Goal: Ask a question

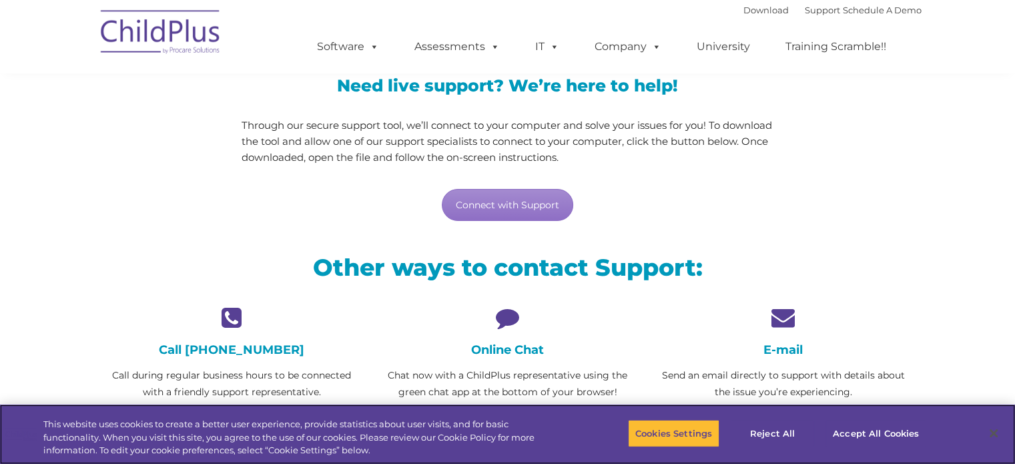
scroll to position [136, 0]
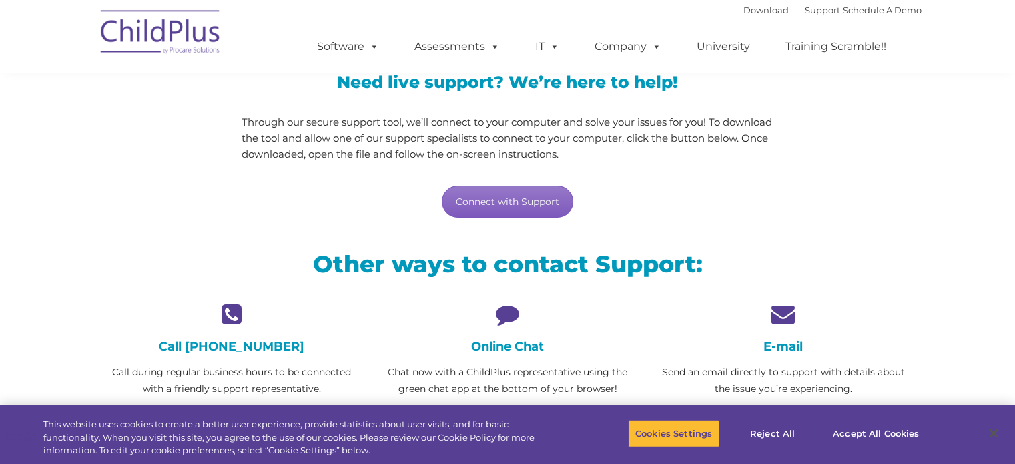
click at [541, 203] on link "Connect with Support" at bounding box center [507, 202] width 131 height 32
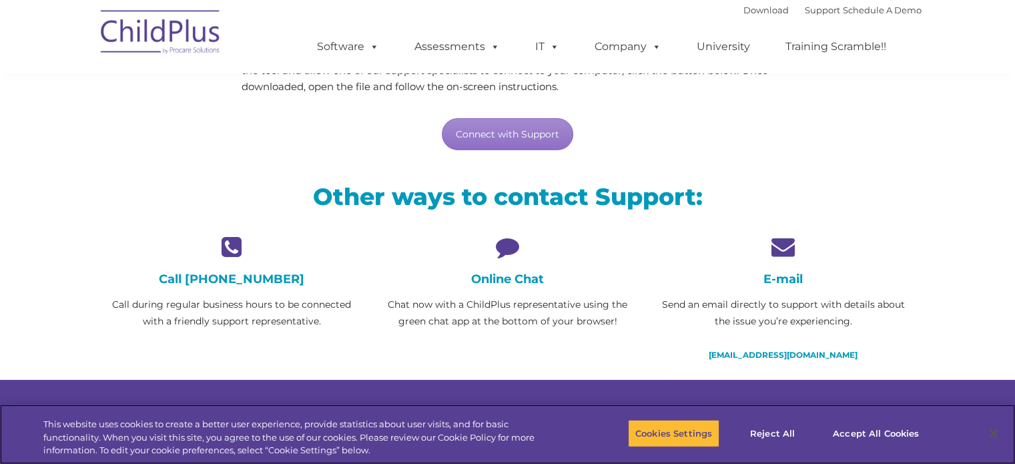
scroll to position [205, 0]
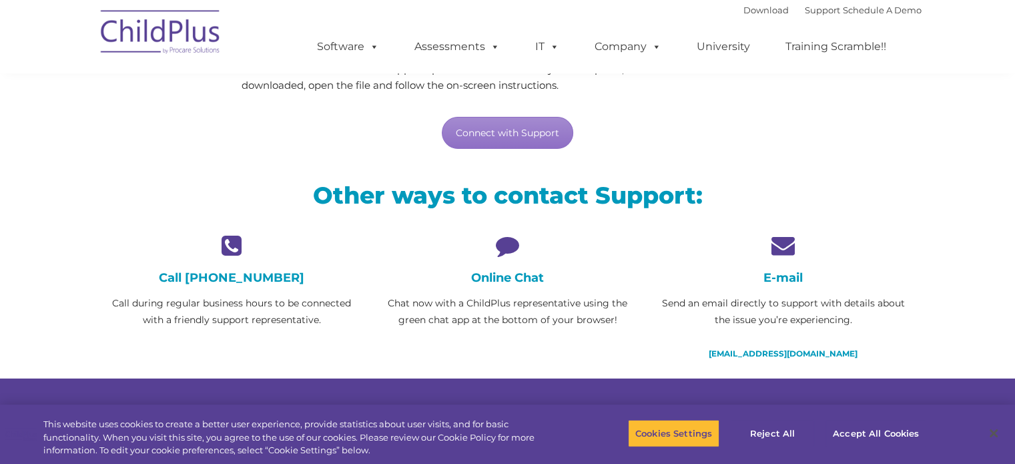
click at [501, 280] on h4 "Online Chat" at bounding box center [508, 277] width 256 height 15
click at [508, 302] on p "Chat now with a ChildPlus representative using the green chat app at the bottom…" at bounding box center [508, 311] width 256 height 33
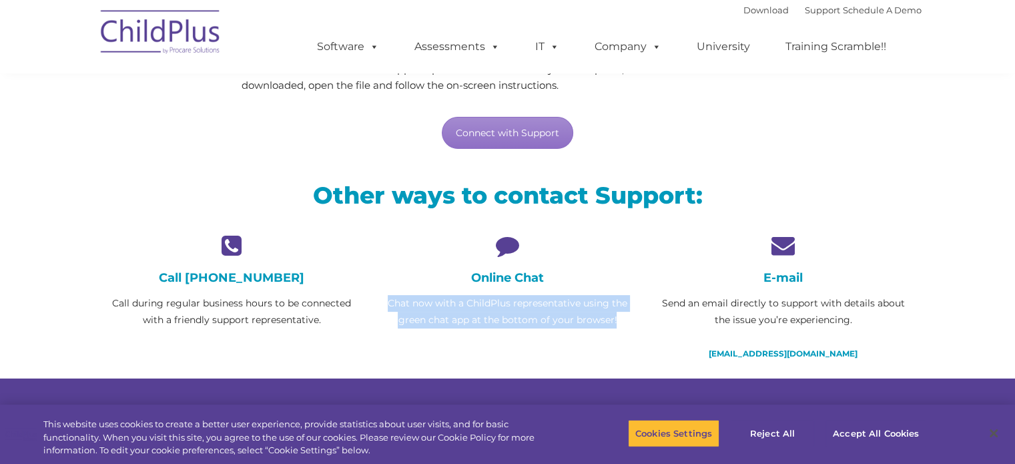
click at [508, 302] on p "Chat now with a ChildPlus representative using the green chat app at the bottom…" at bounding box center [508, 311] width 256 height 33
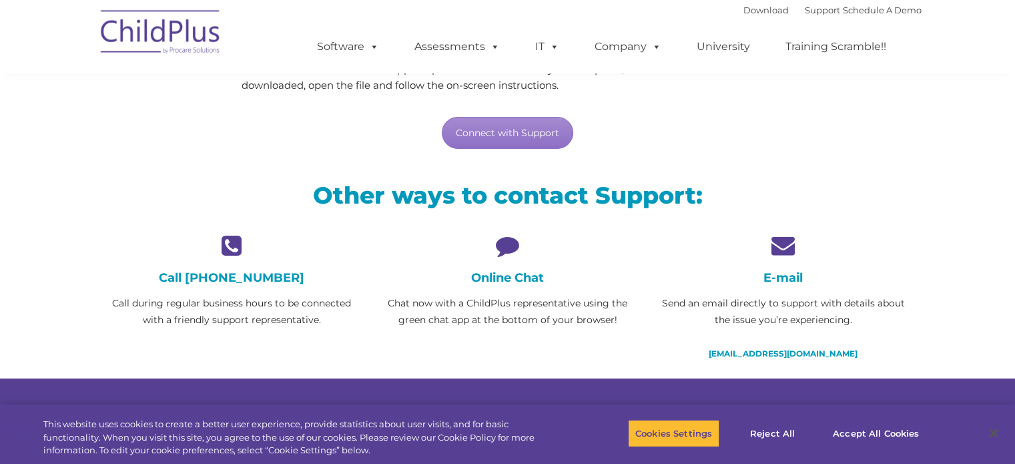
click at [637, 221] on div "Other ways to contact Support:" at bounding box center [508, 199] width 828 height 70
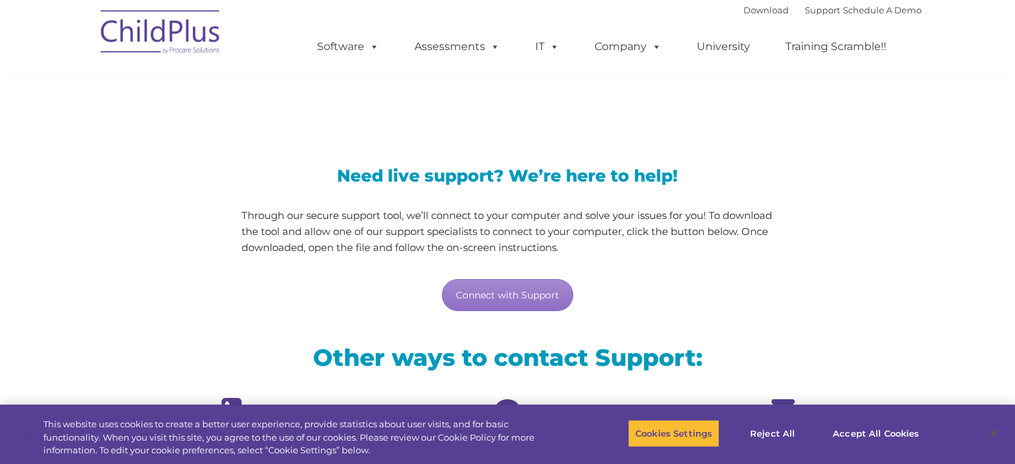
scroll to position [0, 0]
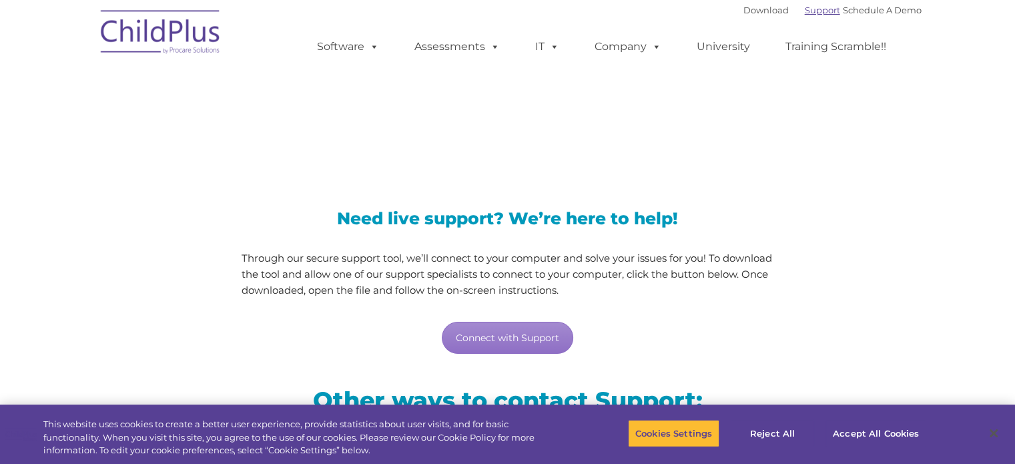
click at [805, 12] on link "Support" at bounding box center [822, 10] width 35 height 11
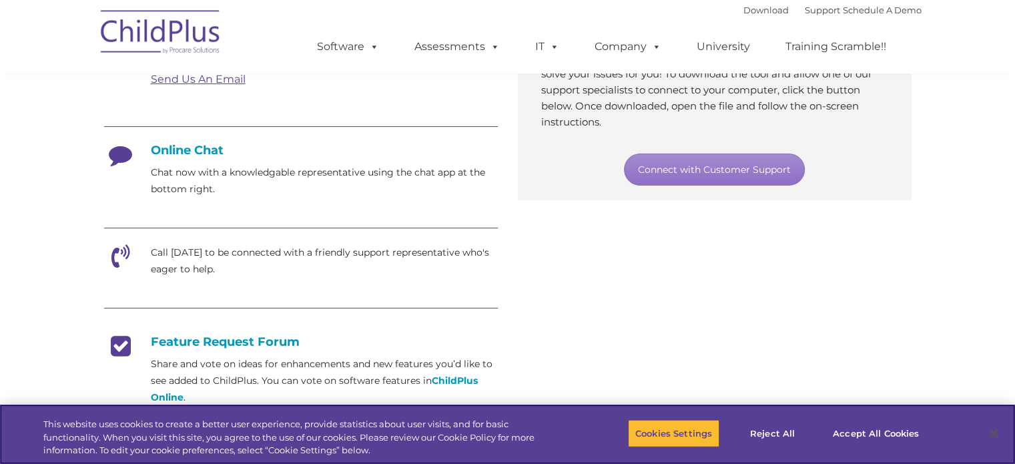
scroll to position [302, 0]
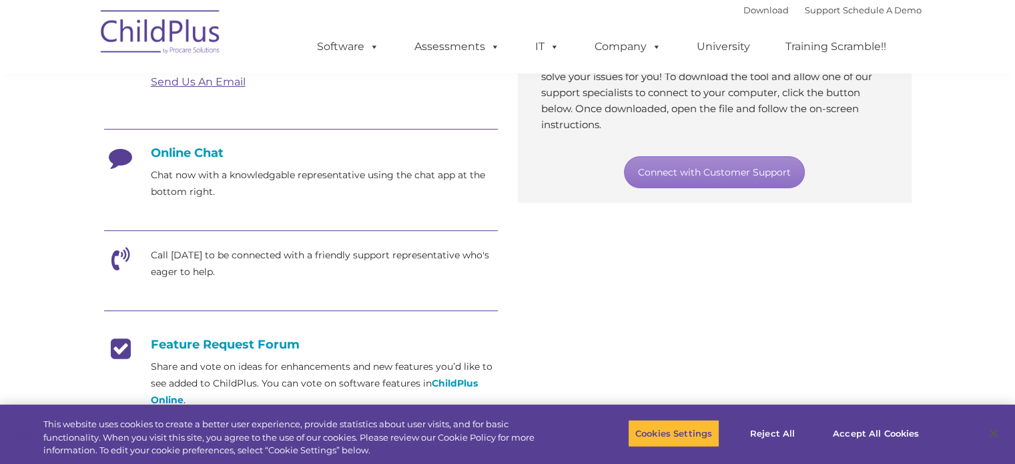
click at [695, 292] on div "Email Send an email directly to support with details about the concern or issue…" at bounding box center [508, 275] width 828 height 536
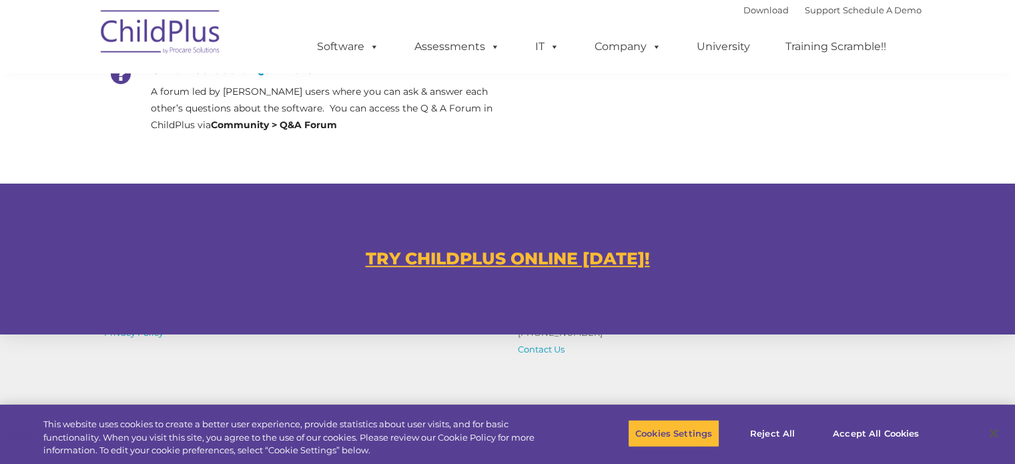
scroll to position [850, 0]
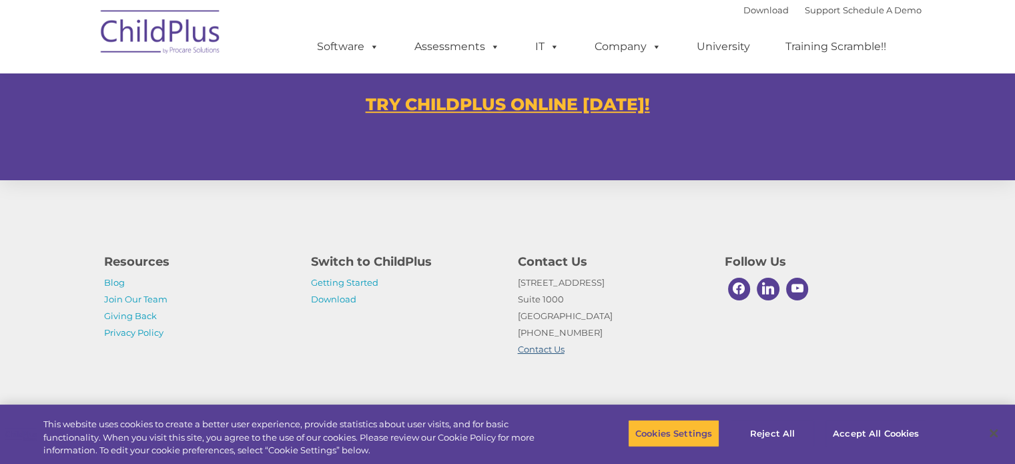
click at [547, 346] on link "Contact Us" at bounding box center [541, 349] width 47 height 11
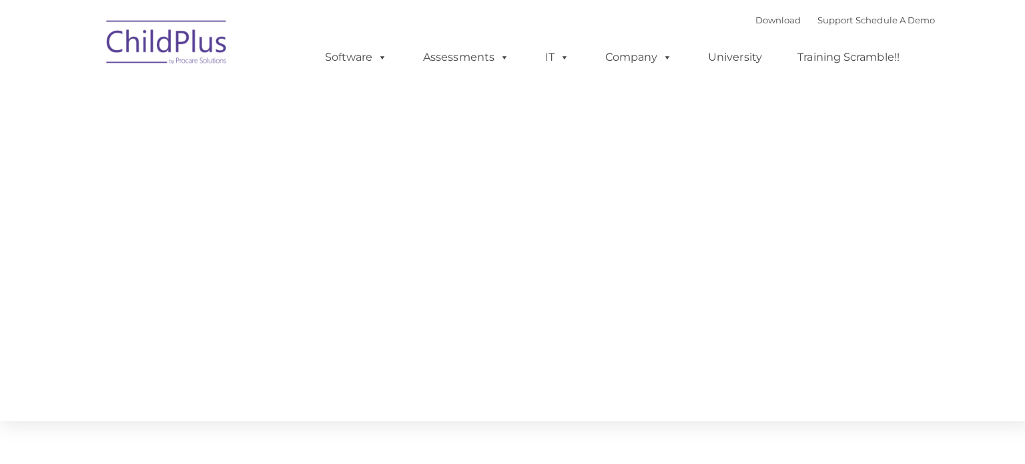
type input ""
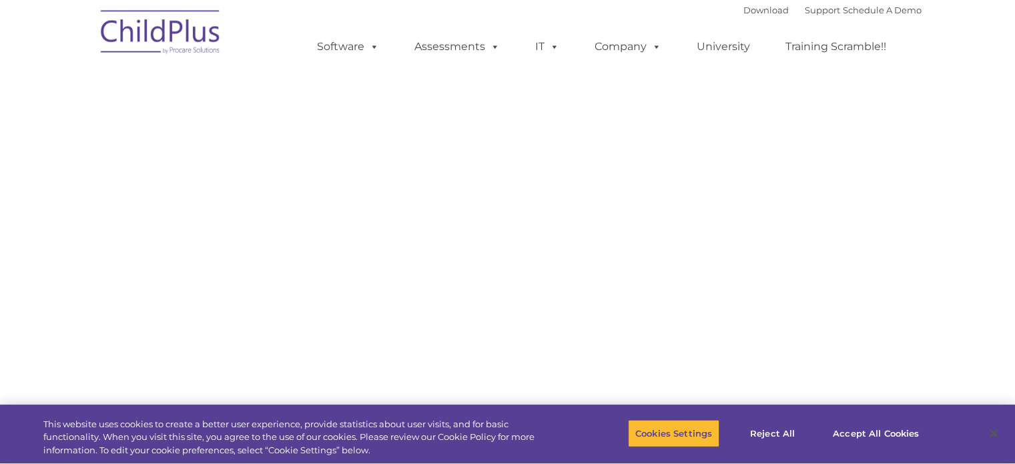
select select "MEDIUM"
